Goal: Find specific page/section: Find specific page/section

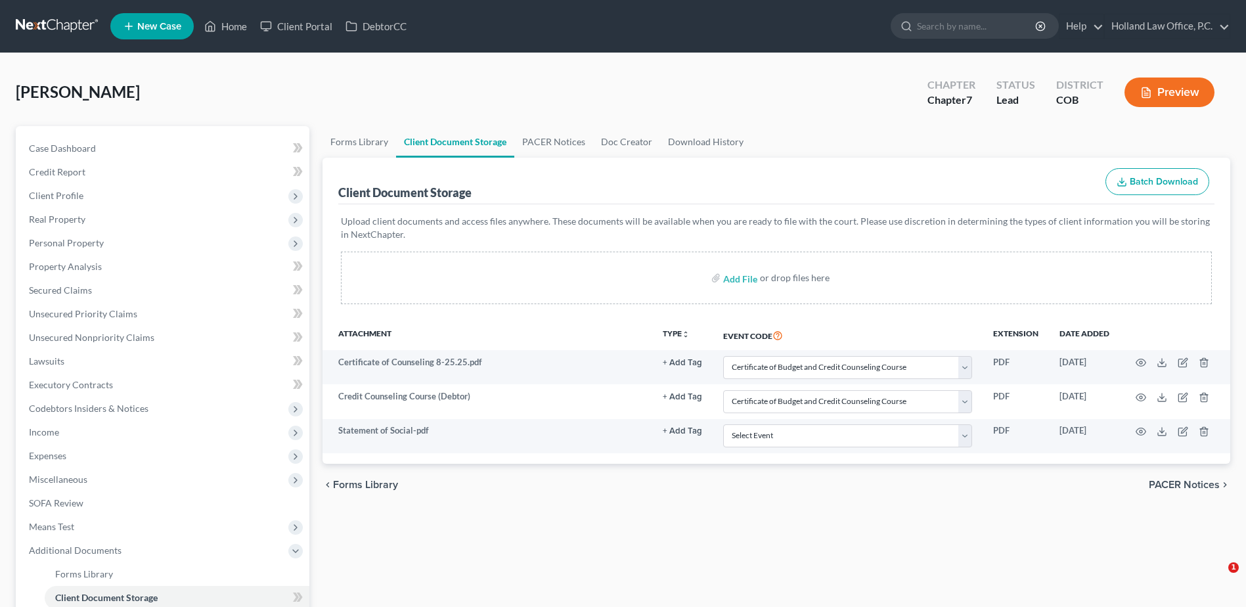
select select "5"
click at [214, 26] on icon at bounding box center [210, 26] width 12 height 16
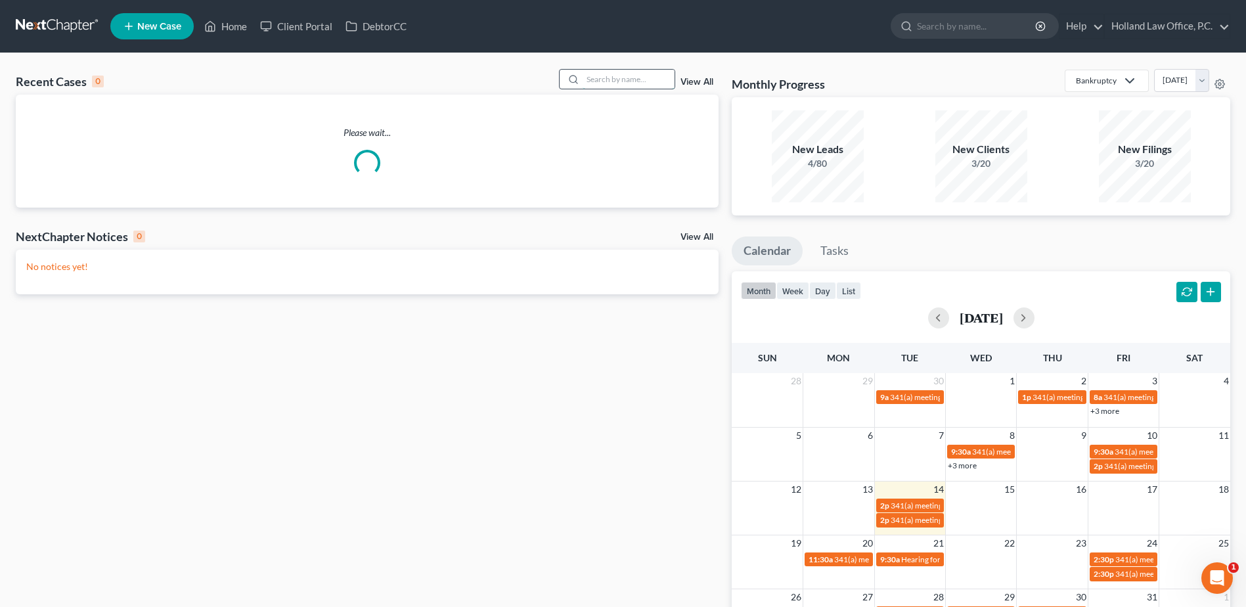
click at [656, 77] on input "search" at bounding box center [629, 79] width 92 height 19
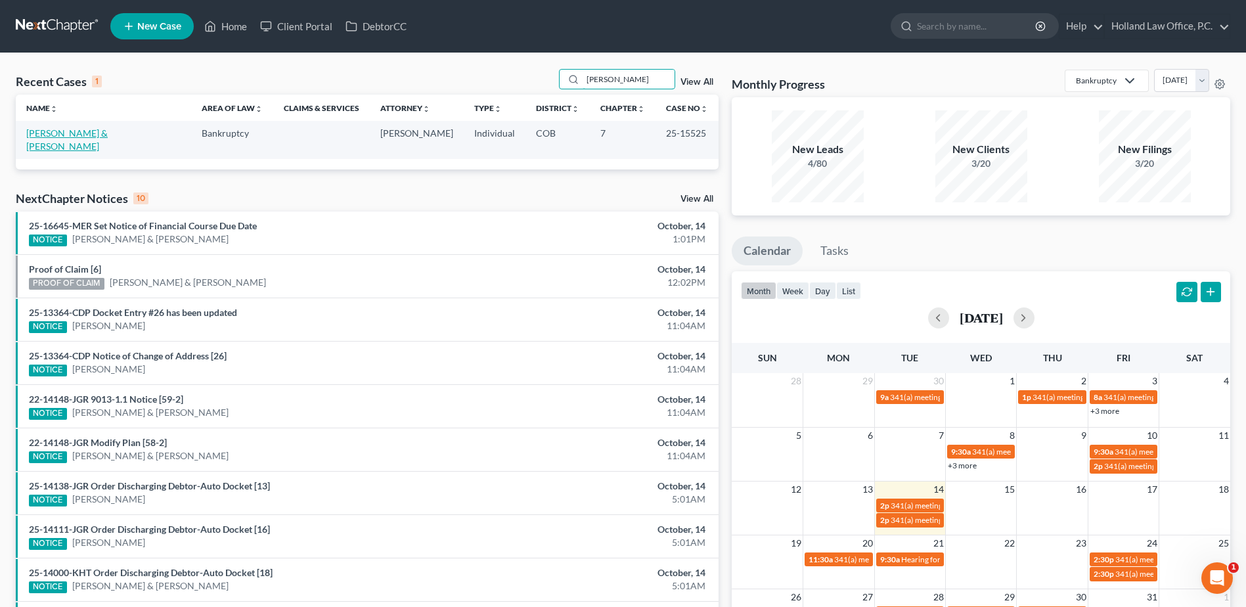
type input "[PERSON_NAME]"
click at [41, 136] on link "[PERSON_NAME] & [PERSON_NAME]" at bounding box center [66, 139] width 81 height 24
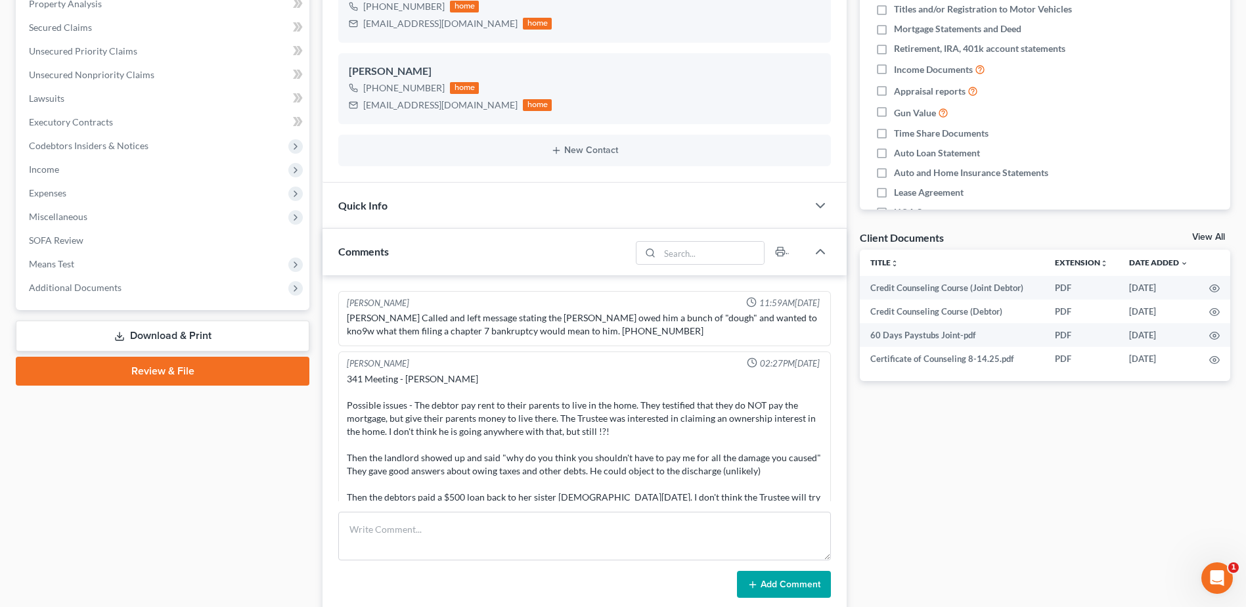
scroll to position [77, 0]
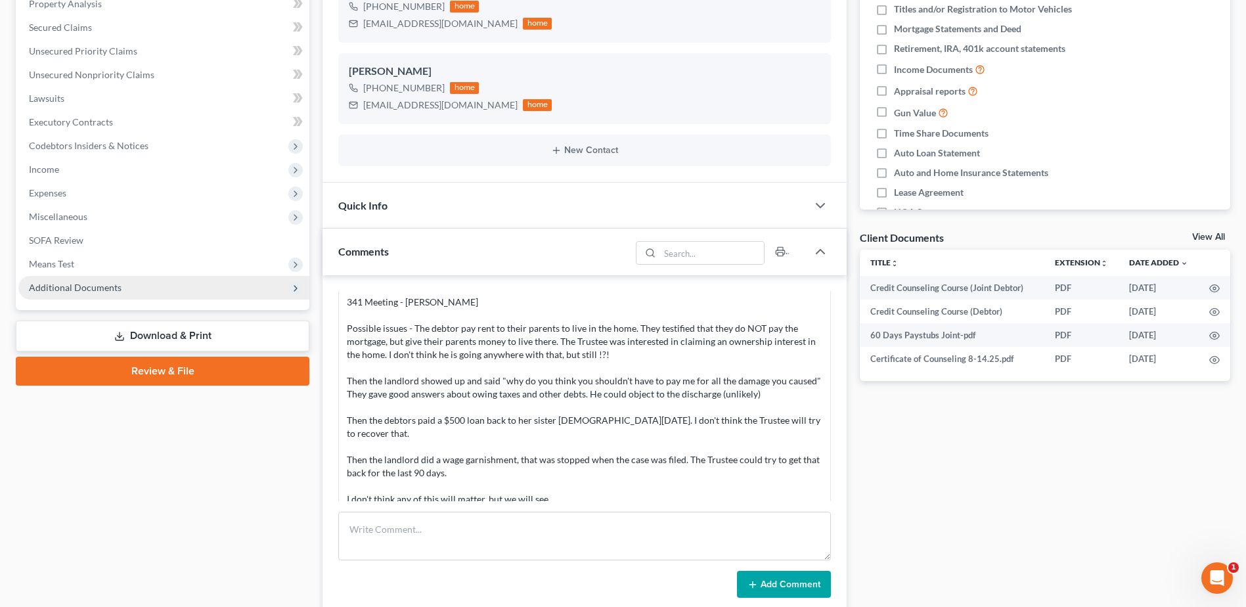
click at [88, 294] on span "Additional Documents" at bounding box center [163, 288] width 291 height 24
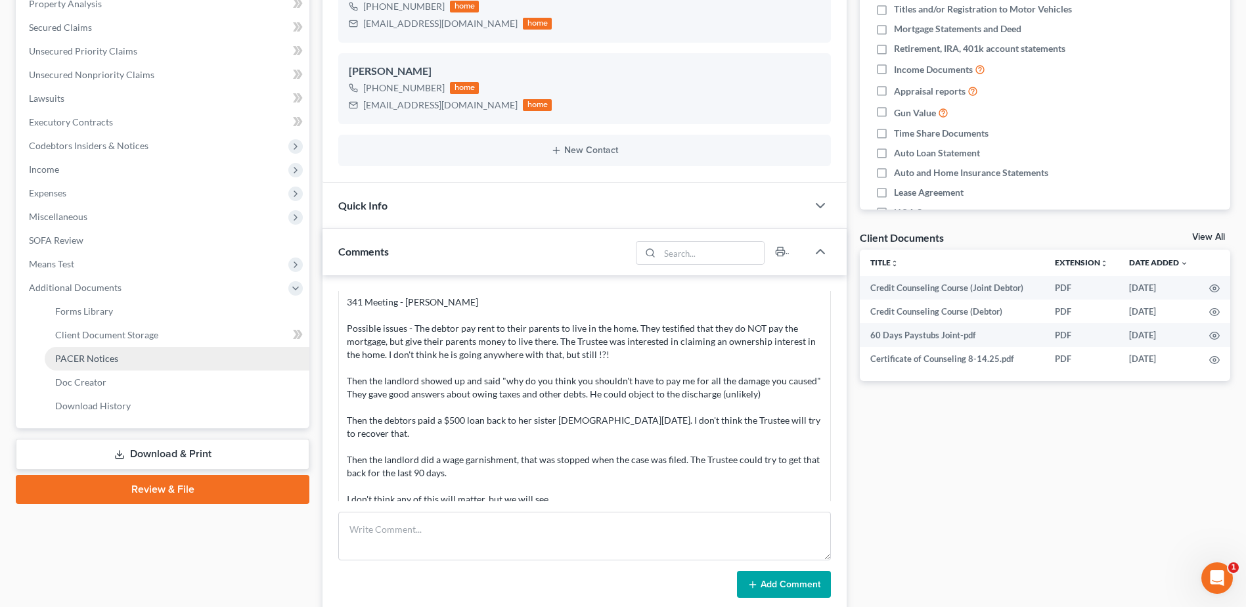
click at [104, 362] on span "PACER Notices" at bounding box center [86, 358] width 63 height 11
